Goal: Communication & Community: Answer question/provide support

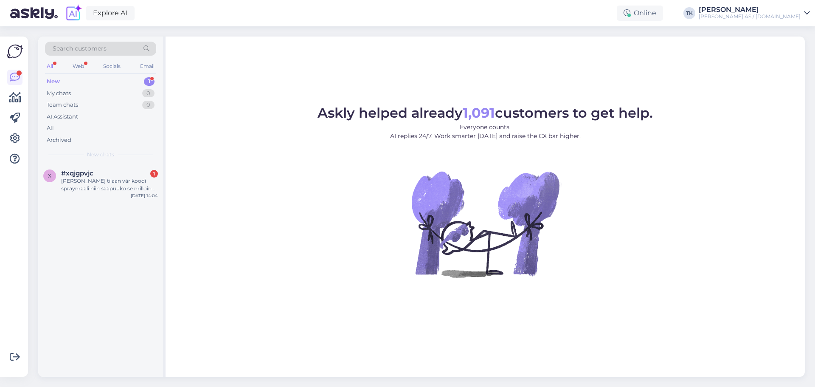
click at [62, 80] on div "New 1" at bounding box center [100, 82] width 111 height 12
click at [94, 183] on div "[PERSON_NAME] tilaan värikoodi spraymaali niin saapuuko se milloin [GEOGRAPHIC_…" at bounding box center [109, 184] width 97 height 15
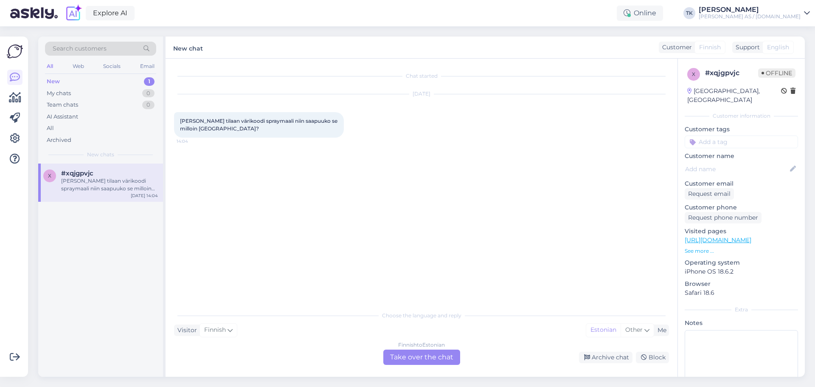
click at [442, 354] on div "Finnish to Estonian Take over the chat" at bounding box center [421, 356] width 77 height 15
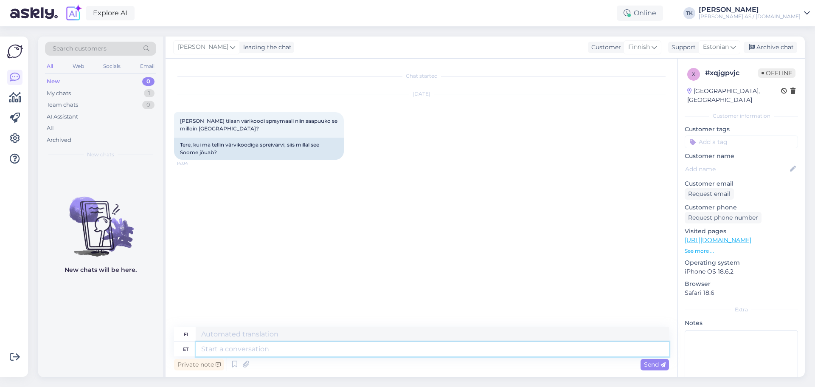
click at [213, 348] on textarea at bounding box center [432, 349] width 473 height 14
type textarea "Tere"
type textarea "Hei"
type textarea "[PERSON_NAME]"
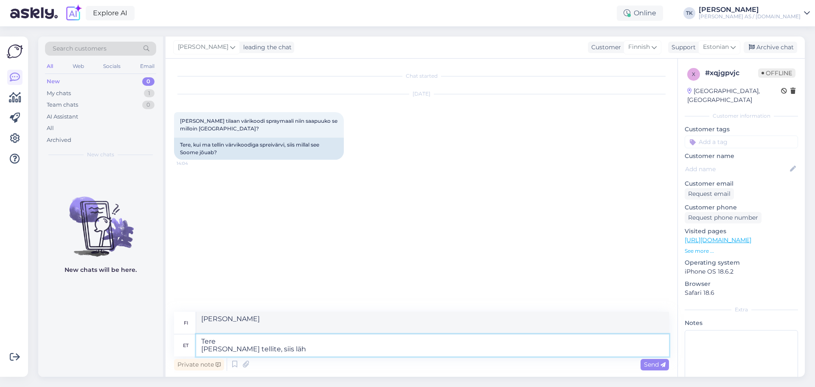
type textarea "Tere [PERSON_NAME] tellite, siis lähe"
type textarea "[PERSON_NAME] tilaat tänään,"
type textarea "Tere [PERSON_NAME] tellite, siis läheb s"
type textarea "[PERSON_NAME] tilaat tänään, se on"
type textarea "Tere [PERSON_NAME] tellite, siis läheb see meie"
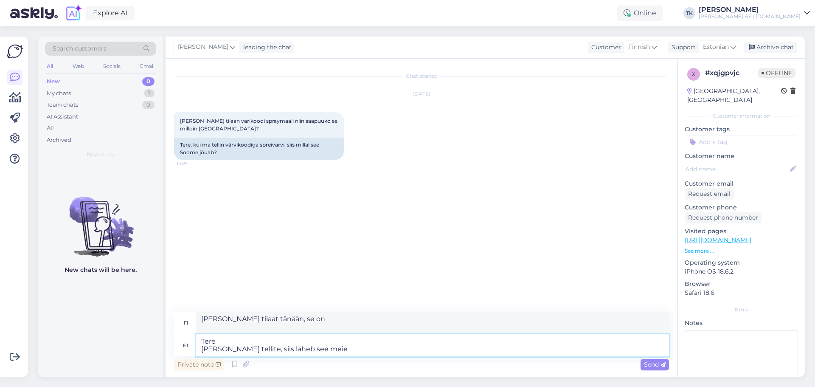
type textarea "[PERSON_NAME] tilaat tänään, se menee meille"
type textarea "Tere [PERSON_NAME] tellite, siis läheb see meie juurest t"
type textarea "[PERSON_NAME] tilaat tänään, se lähetetään meiltä."
type textarea "Tere [PERSON_NAME] tellite, siis läheb see meie juurest [PERSON_NAME] homme"
type textarea "[PERSON_NAME] tilaat tänään, se lähetetään meiltä huomenna"
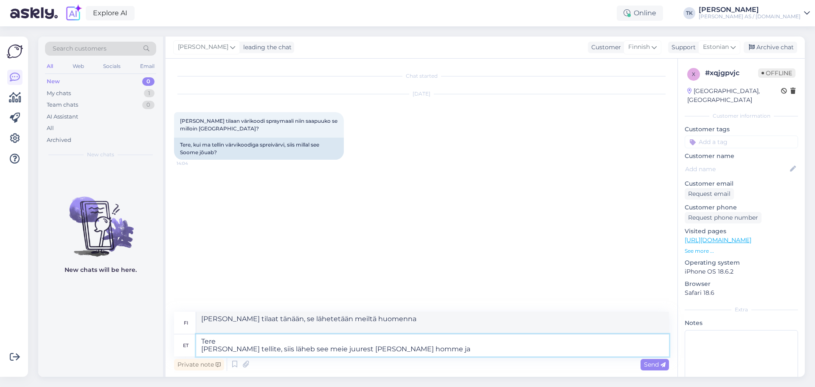
type textarea "Tere [PERSON_NAME] tellite, siis läheb see meie juurest [PERSON_NAME] homme ja"
type textarea "[PERSON_NAME] tilaat tänään, se lähetetään meiltä huomenna ja"
type textarea "Tere [PERSON_NAME] tellite, siis läheb see meie juurest [PERSON_NAME] homme ja …"
type textarea "[PERSON_NAME] tilaat tänään, se lähetetään meiltä huomenna ja [GEOGRAPHIC_DATA]"
type textarea "Tere [PERSON_NAME] tellite, siis läheb see meie juurest [PERSON_NAME] homme ja …"
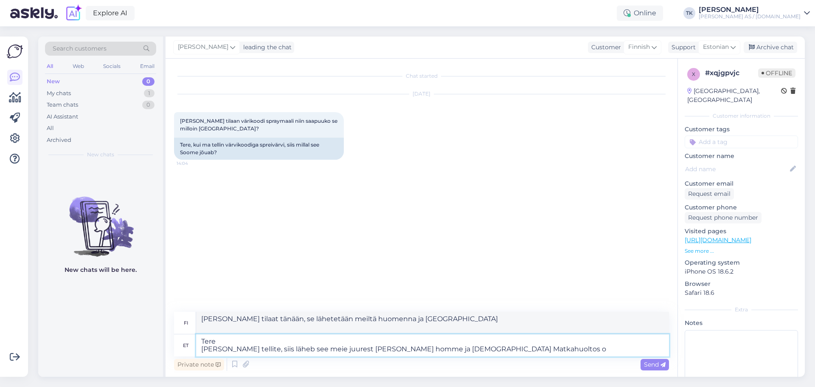
type textarea "[PERSON_NAME] tilaat tänään, se lähetetään meiltä huomenna ja Suomessa Matkahuo…"
type textarea "Tere [PERSON_NAME] tellite, siis läheb see meie juurest [PERSON_NAME] homme ja …"
type textarea "[PERSON_NAME] tilaat tänään, se lähetetään meiltä huomenna ja Suomessa Matkahuo…"
type textarea "Tere [PERSON_NAME] tellite, siis läheb see meie juurest [PERSON_NAME] homme ja …"
type textarea "[PERSON_NAME] tilaat tänään, se lähetetään meiltä huomenna ja Suomessa Matkahuo…"
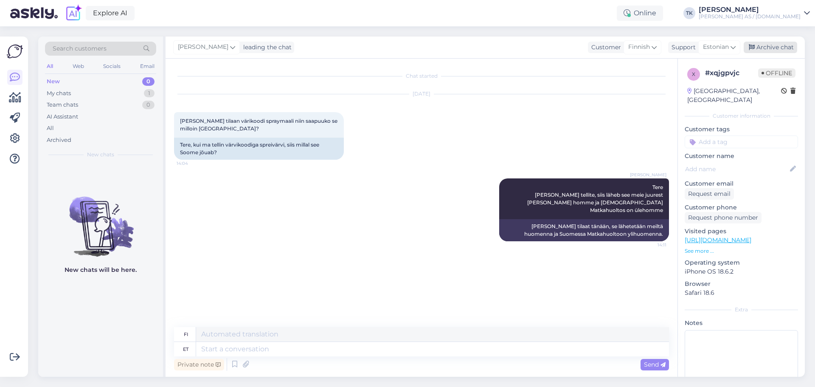
click at [773, 44] on div "Archive chat" at bounding box center [770, 47] width 53 height 11
